Goal: Navigation & Orientation: Find specific page/section

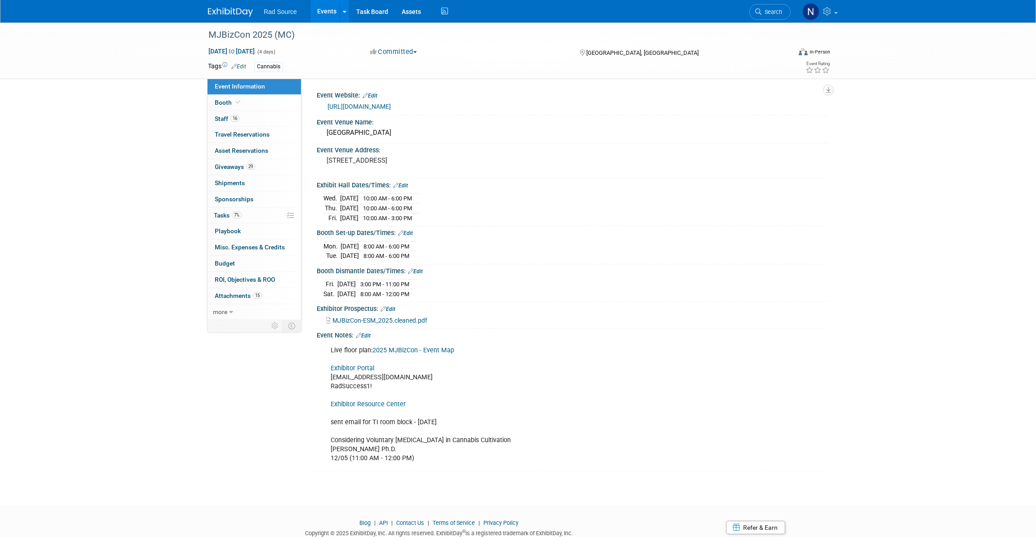
click at [242, 11] on img at bounding box center [230, 12] width 45 height 9
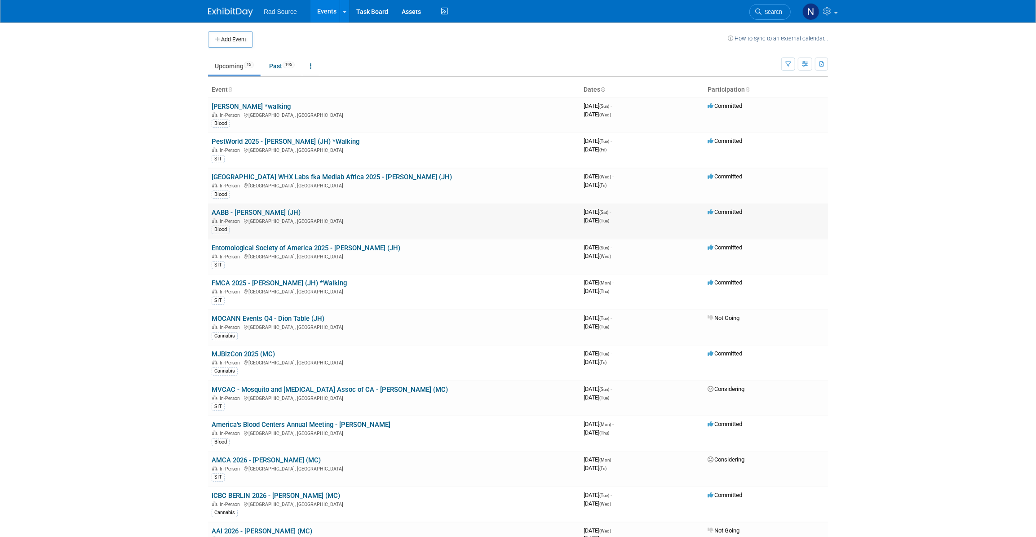
click at [237, 209] on link "AABB - [PERSON_NAME] (JH)" at bounding box center [256, 212] width 89 height 8
